Goal: Go to known website: Go to known website

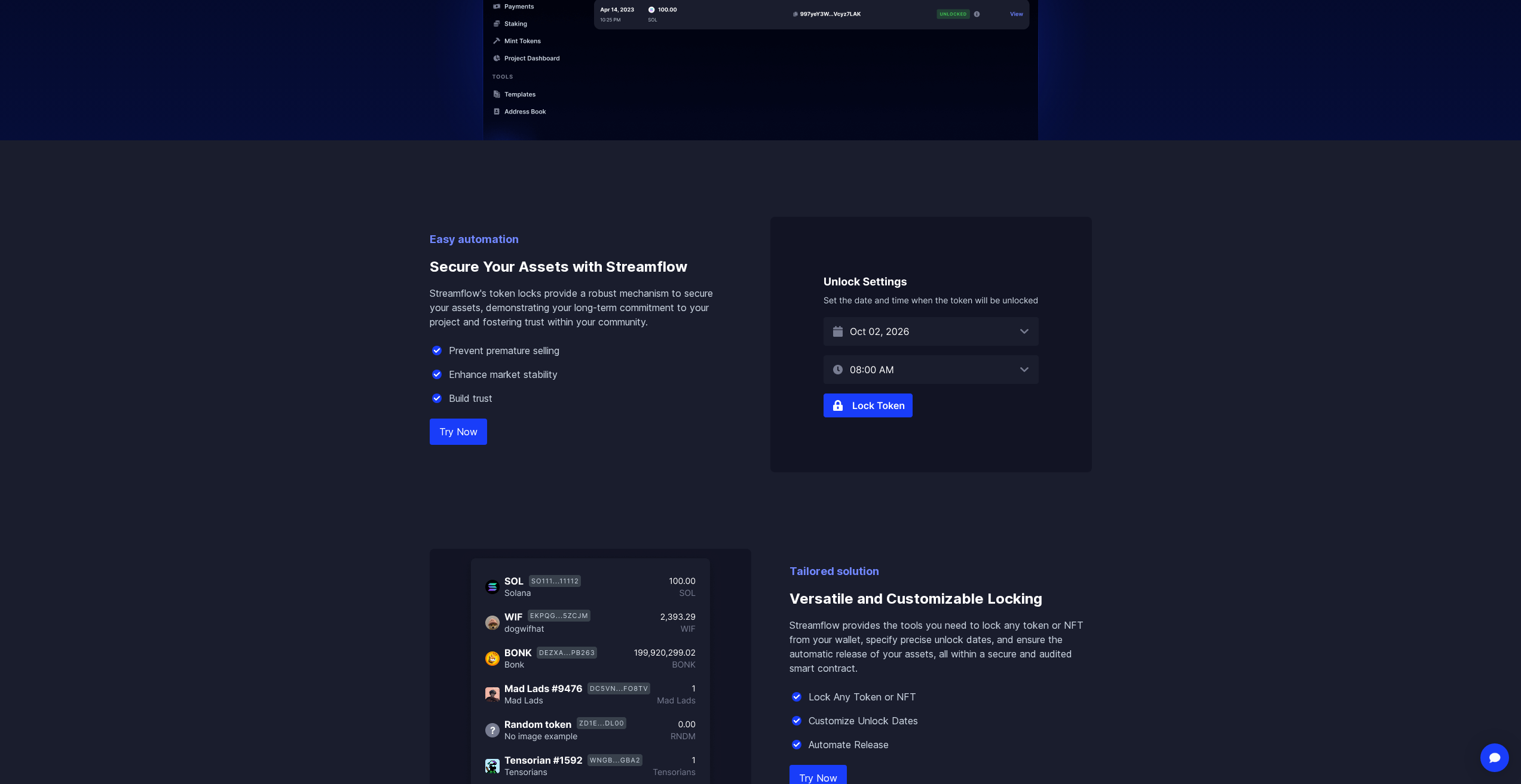
scroll to position [597, 0]
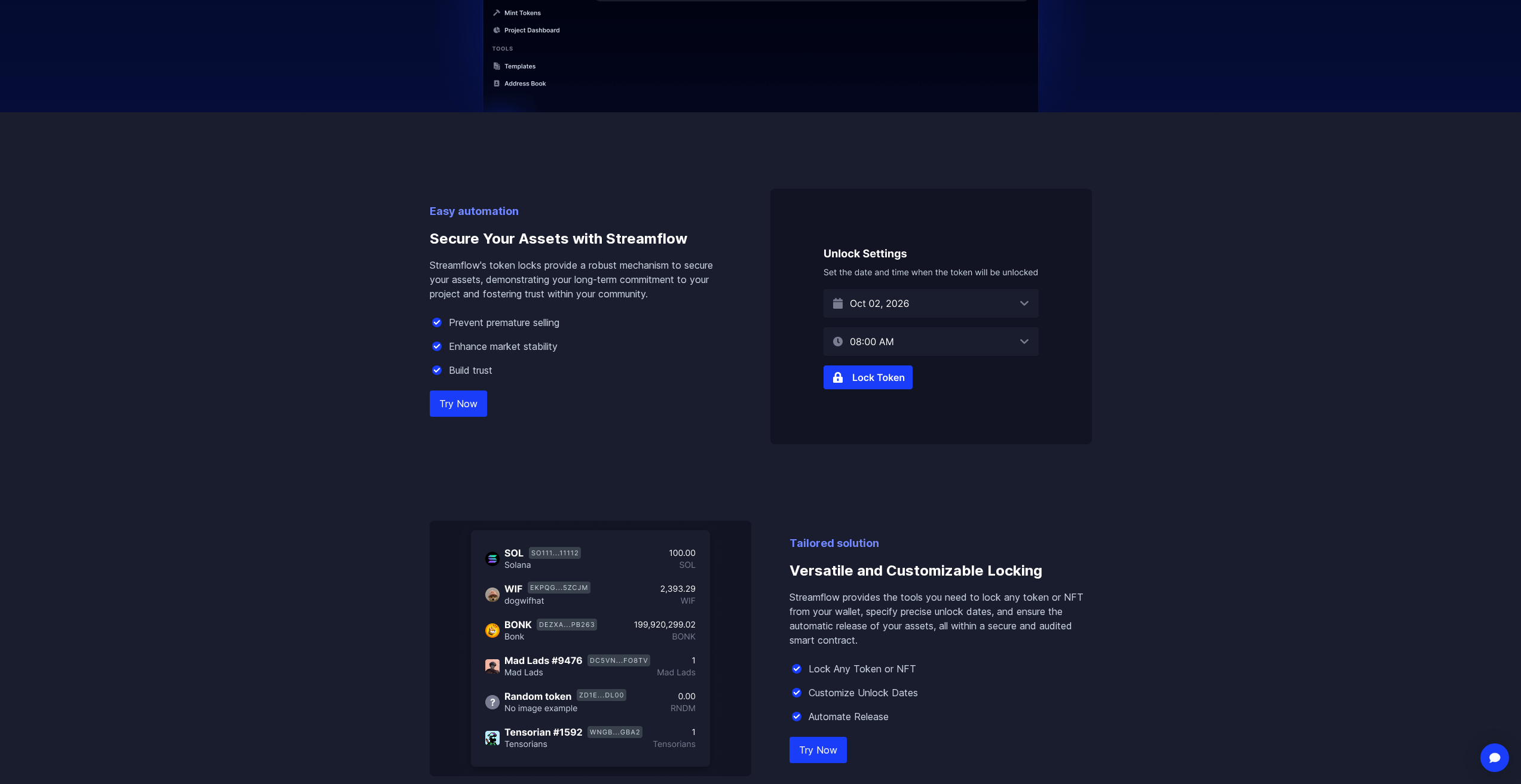
click at [923, 298] on img at bounding box center [931, 316] width 321 height 256
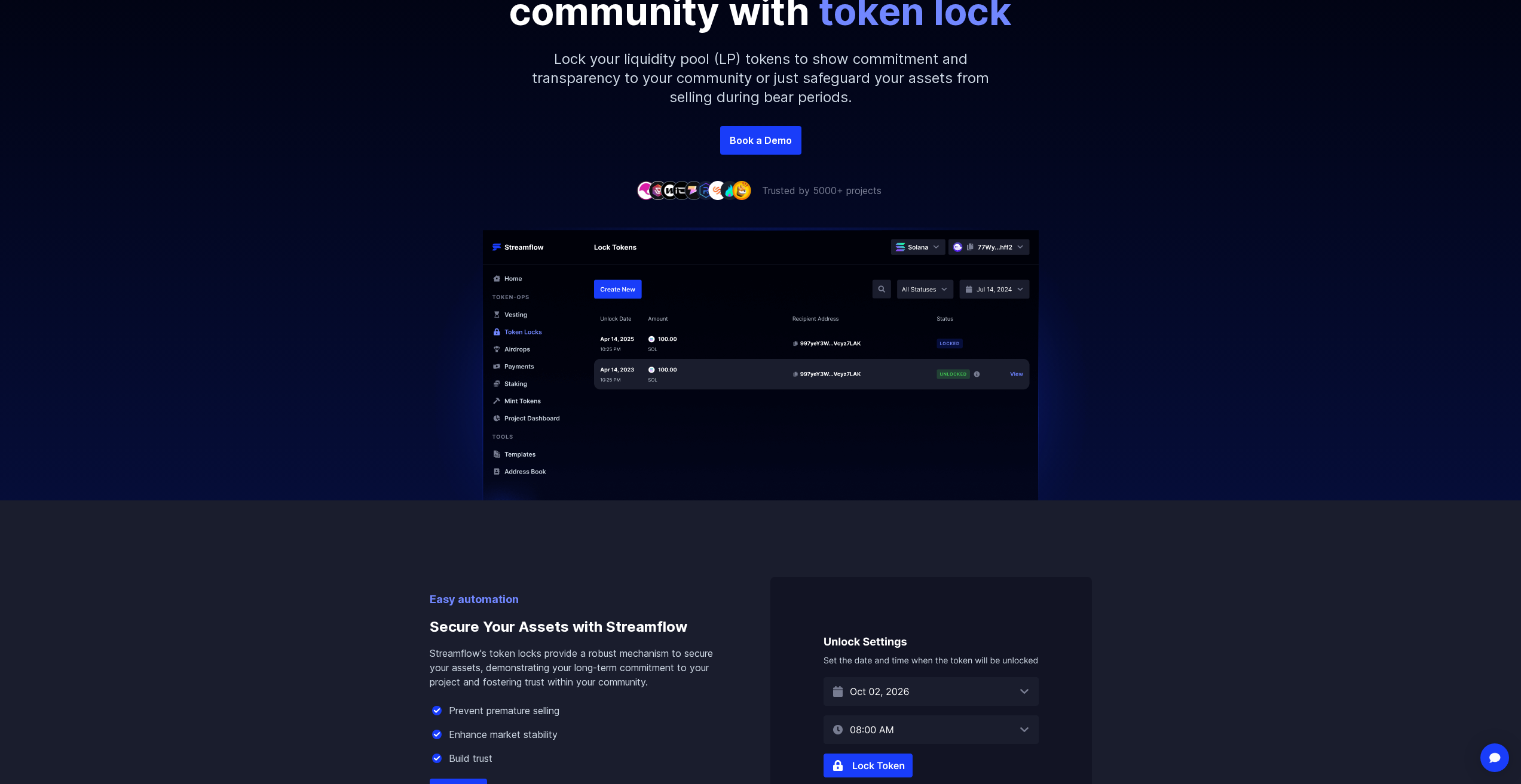
scroll to position [0, 0]
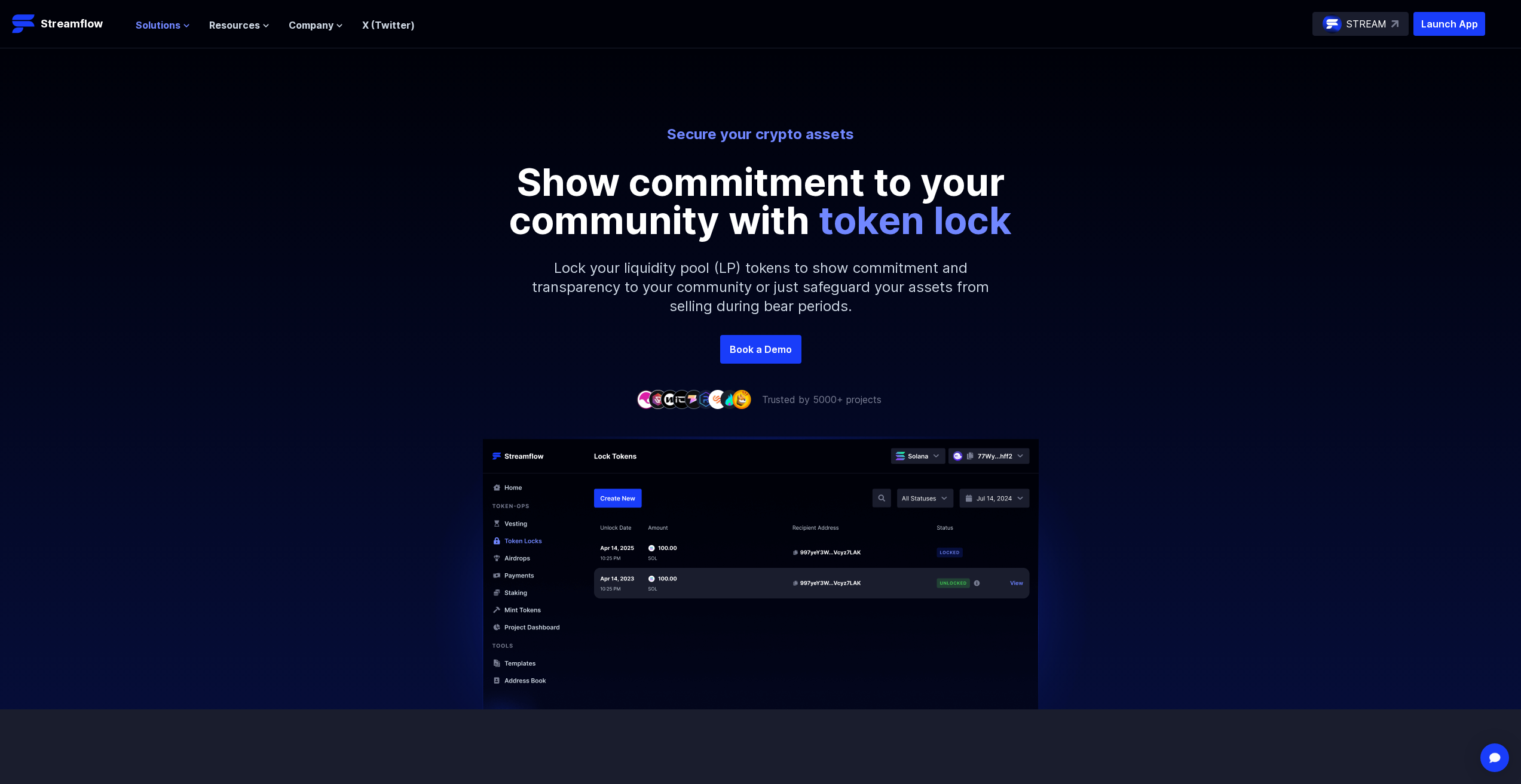
click at [182, 30] on button "Solutions" at bounding box center [163, 25] width 55 height 14
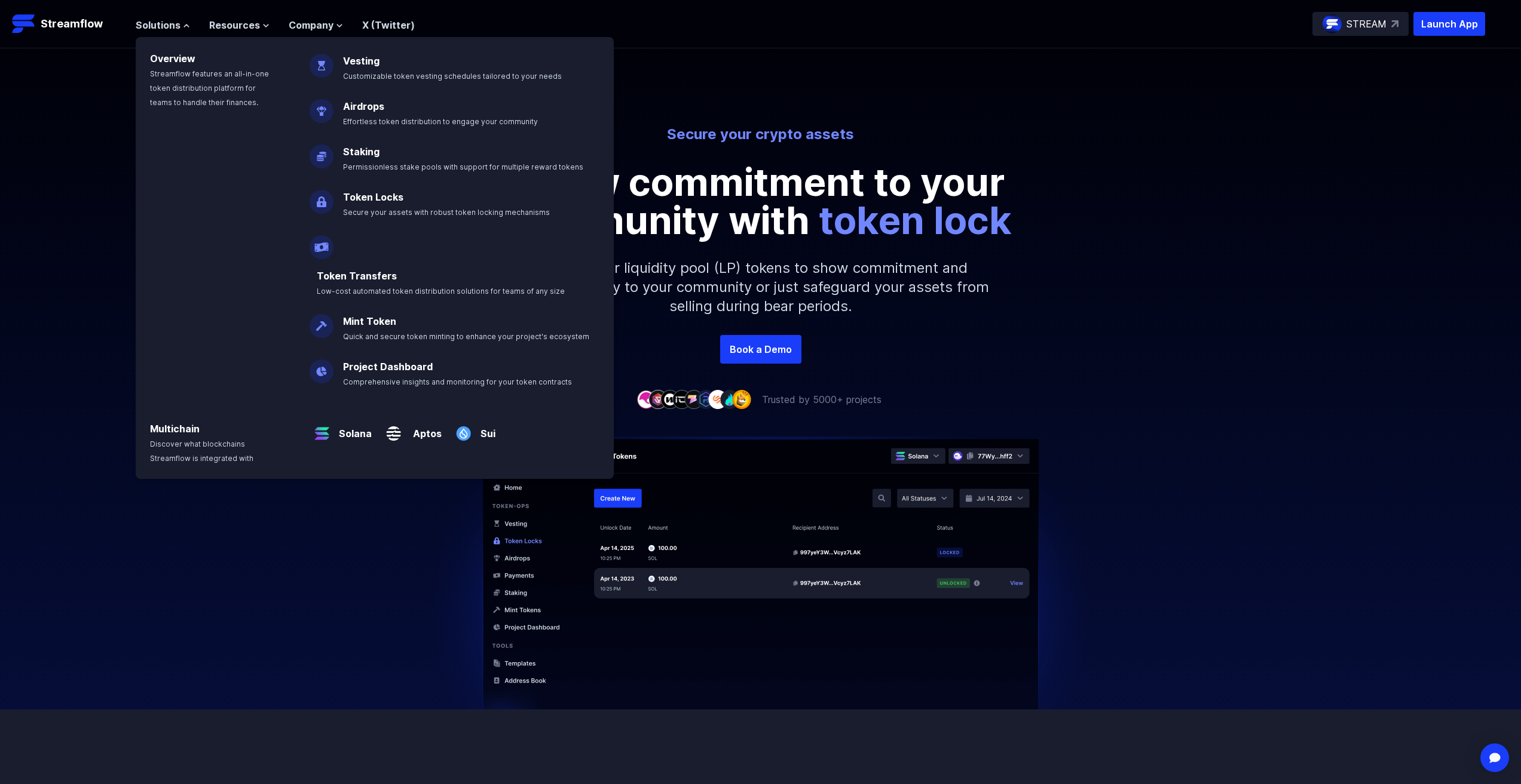
click at [224, 15] on div "Solutions Overview Streamflow features an all-in-one token distribution platfor…" at bounding box center [276, 24] width 279 height 24
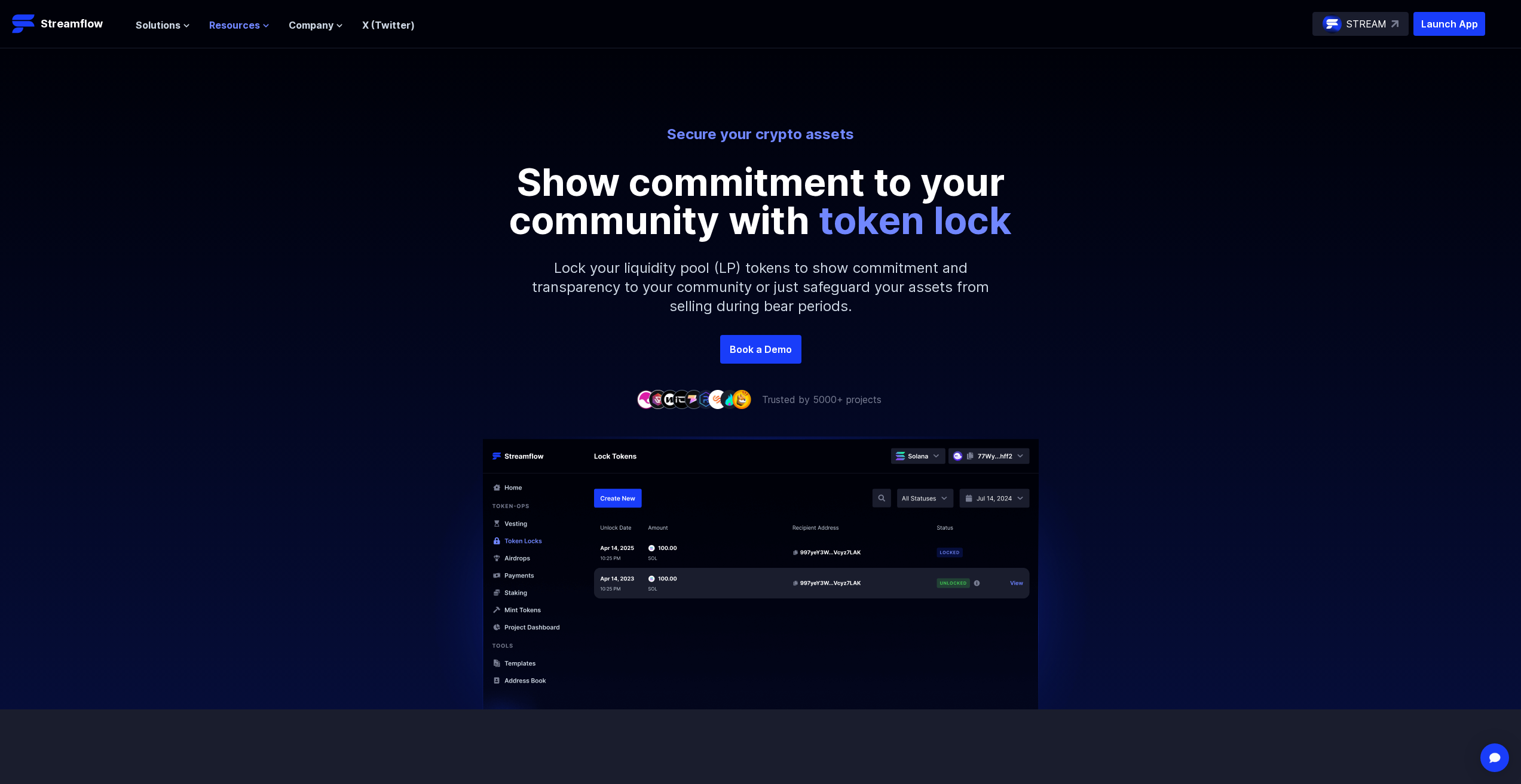
click at [227, 22] on span "Resources" at bounding box center [235, 25] width 51 height 14
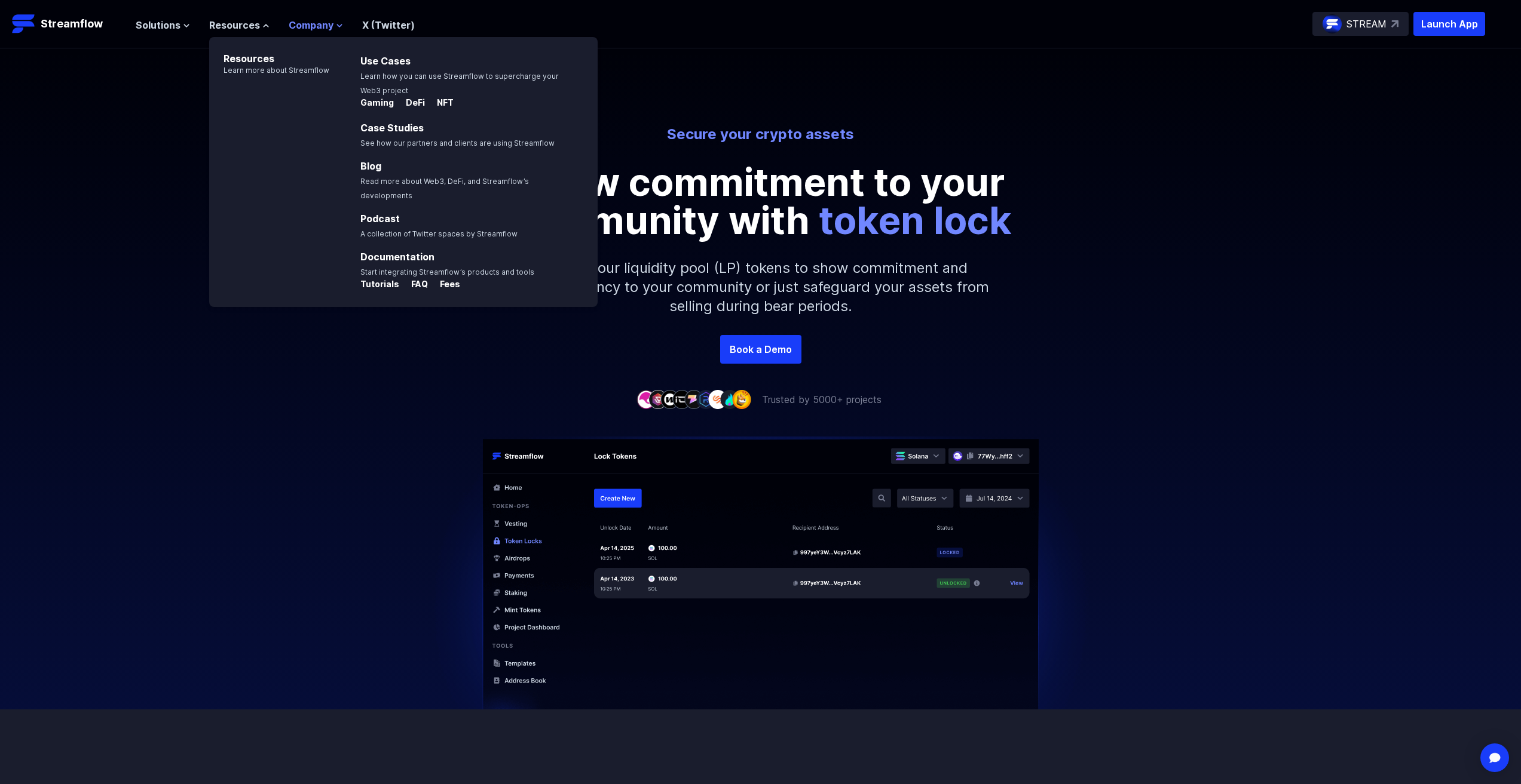
click at [326, 20] on span "Company" at bounding box center [311, 25] width 45 height 14
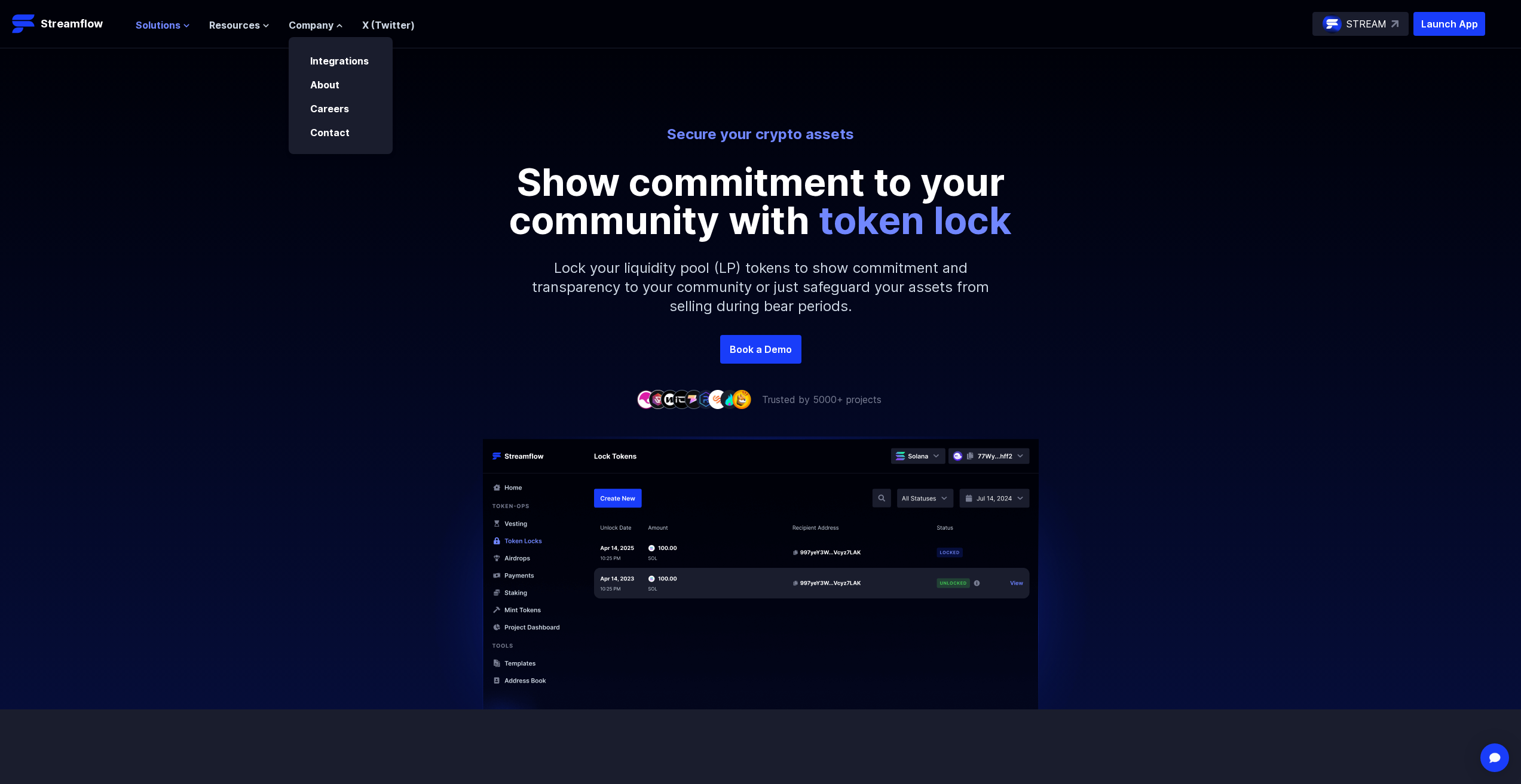
click at [183, 24] on icon at bounding box center [187, 26] width 7 height 7
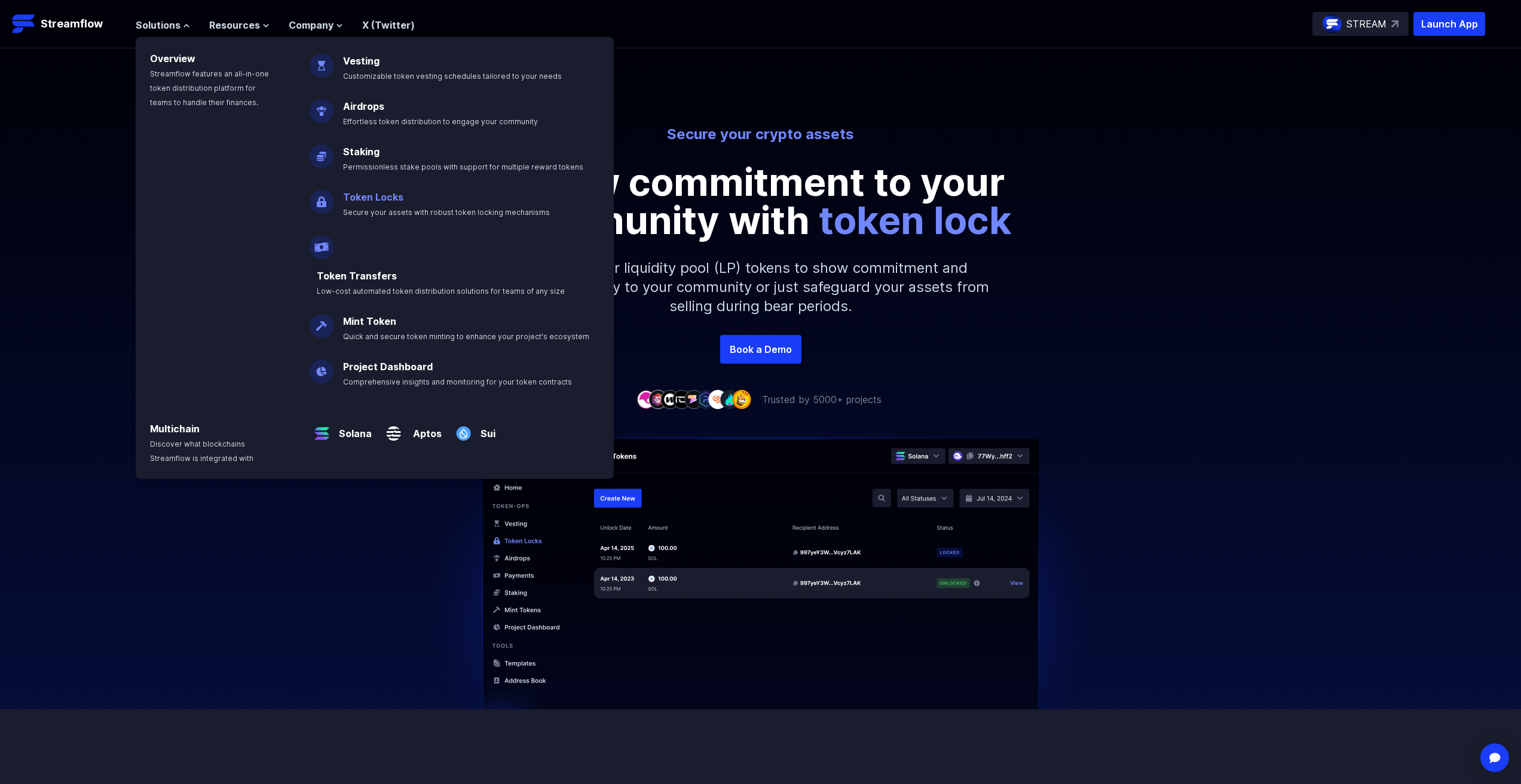
click at [369, 198] on link "Token Locks" at bounding box center [373, 197] width 60 height 12
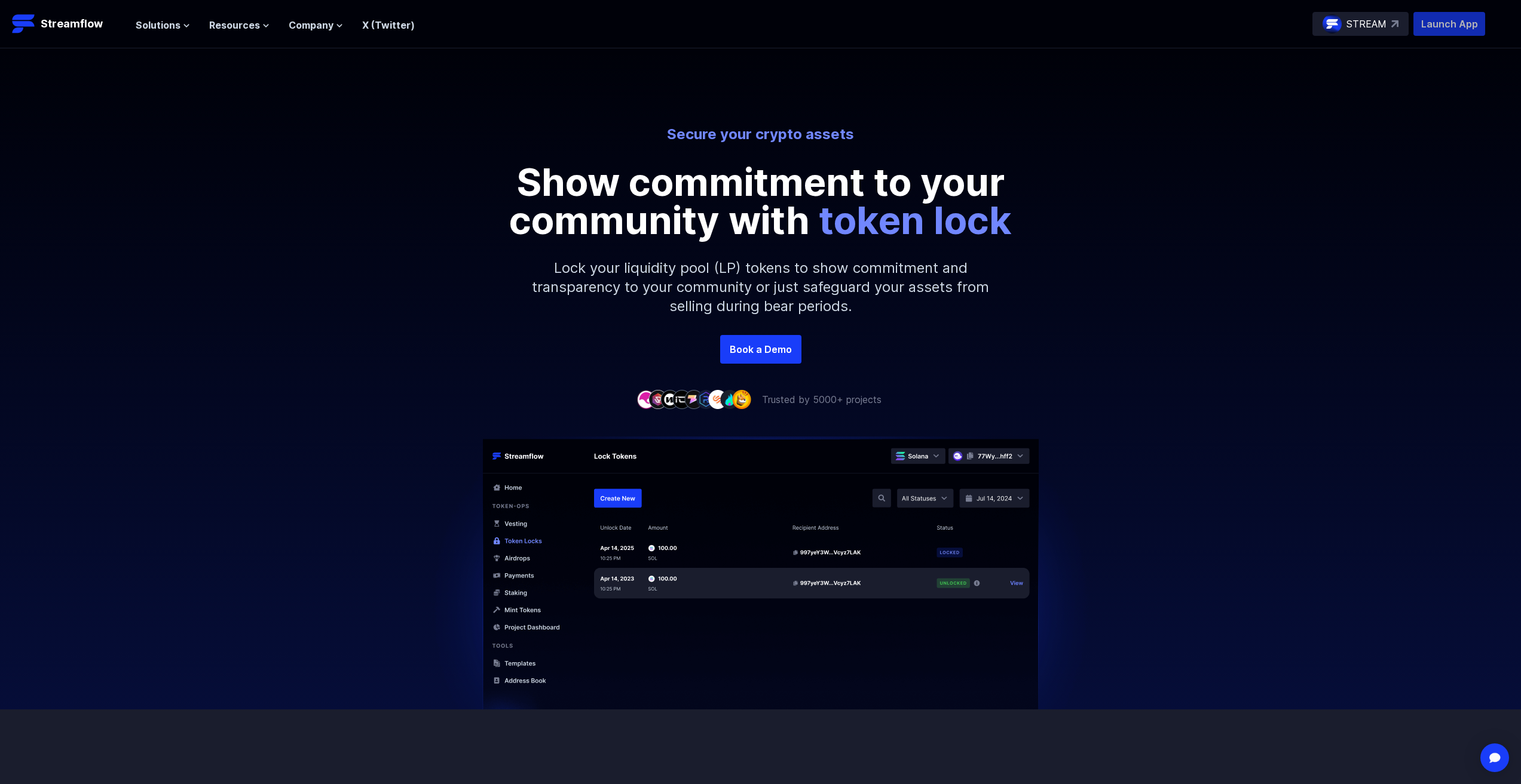
click at [1439, 19] on p "Launch App" at bounding box center [1450, 24] width 72 height 24
